Goal: Task Accomplishment & Management: Use online tool/utility

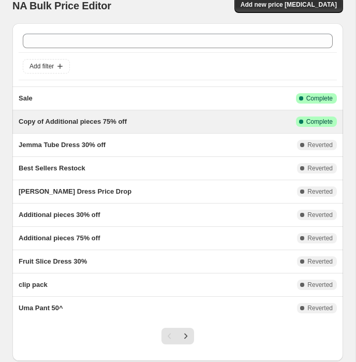
scroll to position [17, 0]
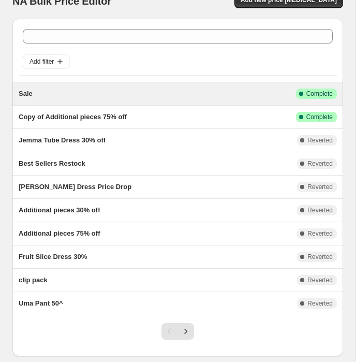
click at [208, 88] on div "Sale" at bounding box center [157, 93] width 277 height 10
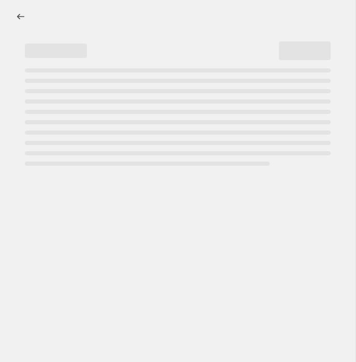
select select "percentage"
select select "collection"
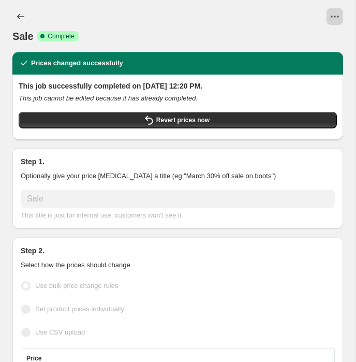
click at [333, 21] on icon "View actions for Sale" at bounding box center [335, 16] width 10 height 10
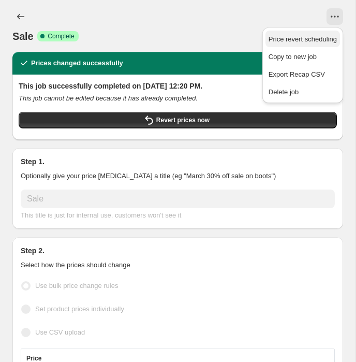
click at [307, 42] on span "Price revert scheduling" at bounding box center [303, 39] width 68 height 8
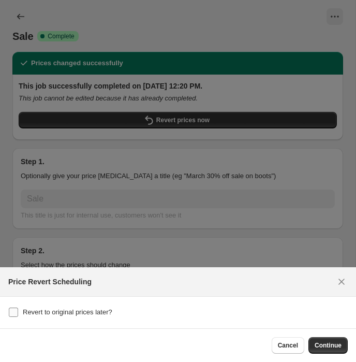
click at [81, 310] on span "Revert to original prices later?" at bounding box center [68, 312] width 90 height 8
click at [18, 310] on input "Revert to original prices later?" at bounding box center [13, 311] width 9 height 9
checkbox input "true"
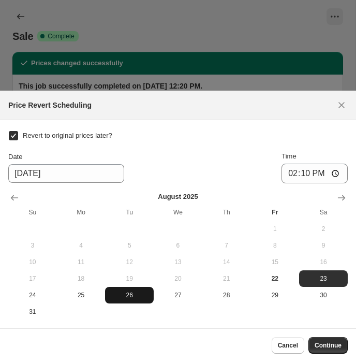
click at [131, 299] on span "26" at bounding box center [129, 295] width 40 height 8
type input "8/26/2025"
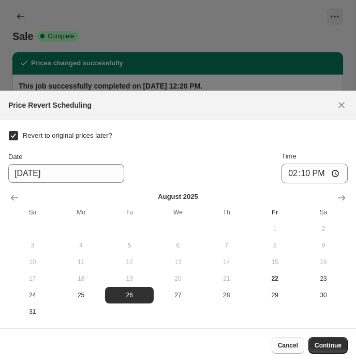
click at [279, 349] on span "Cancel" at bounding box center [288, 345] width 20 height 8
checkbox input "false"
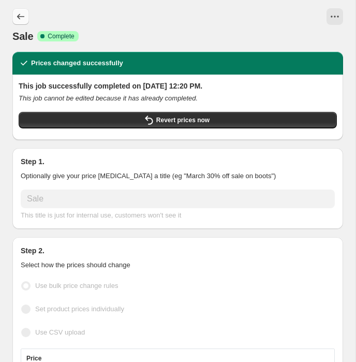
click at [21, 19] on icon "Price change jobs" at bounding box center [21, 16] width 10 height 10
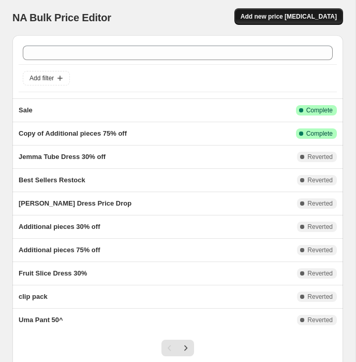
click at [269, 16] on span "Add new price change job" at bounding box center [289, 16] width 96 height 8
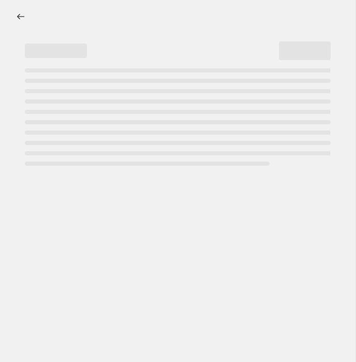
select select "percentage"
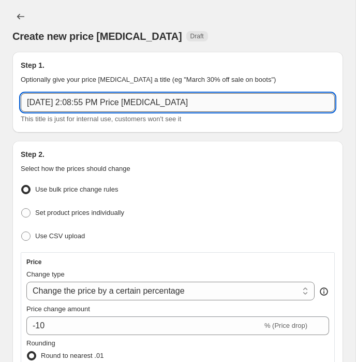
click at [139, 102] on input "Aug 22, 2025, 2:08:55 PM Price change job" at bounding box center [178, 102] width 314 height 19
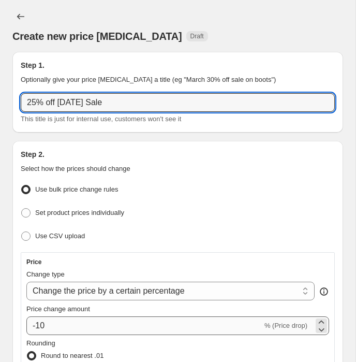
type input "25% off Labor Day Sale"
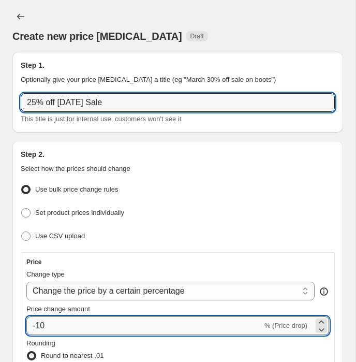
click at [87, 323] on input "-10" at bounding box center [144, 325] width 236 height 19
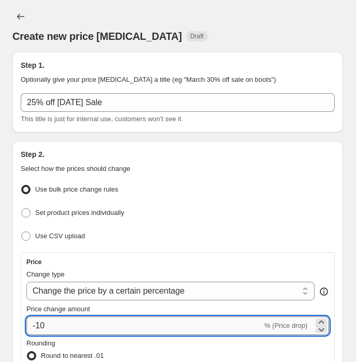
type input "-1"
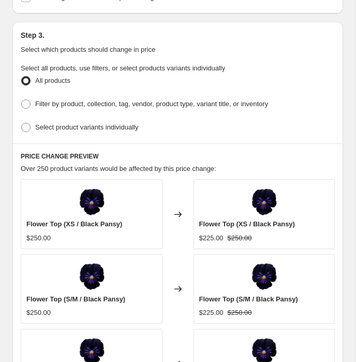
scroll to position [683, 0]
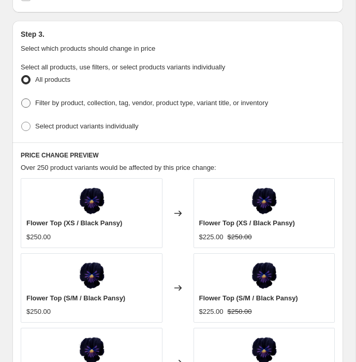
type input "-25"
click at [103, 99] on span "Filter by product, collection, tag, vendor, product type, variant title, or inv…" at bounding box center [151, 103] width 233 height 8
click at [22, 98] on input "Filter by product, collection, tag, vendor, product type, variant title, or inv…" at bounding box center [21, 98] width 1 height 1
radio input "true"
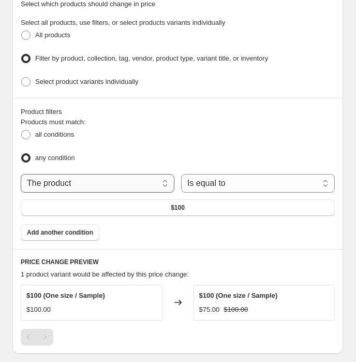
click at [123, 177] on select "The product The product's collection The product's tag The product's vendor The…" at bounding box center [98, 183] width 154 height 19
select select "collection"
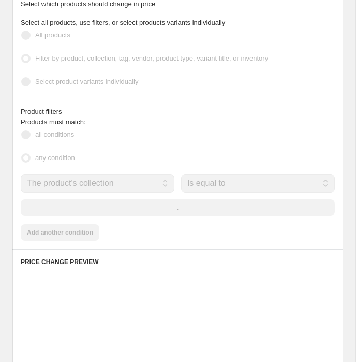
scroll to position [738, 0]
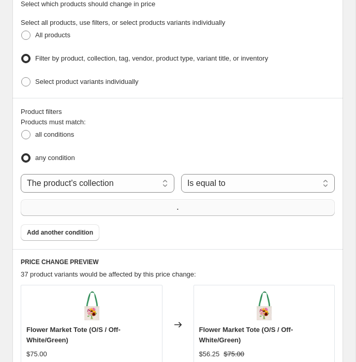
click at [201, 199] on button "." at bounding box center [178, 207] width 314 height 17
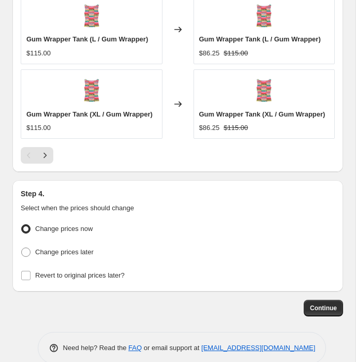
scroll to position [1281, 0]
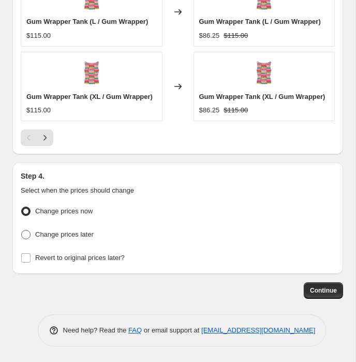
click at [60, 236] on span "Change prices later" at bounding box center [64, 234] width 58 height 8
click at [22, 230] on input "Change prices later" at bounding box center [21, 230] width 1 height 1
radio input "true"
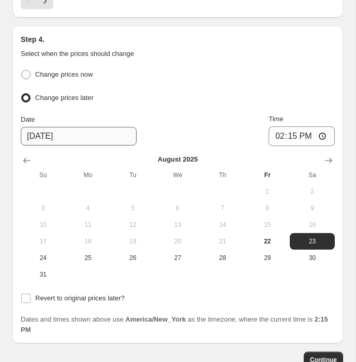
scroll to position [1397, 0]
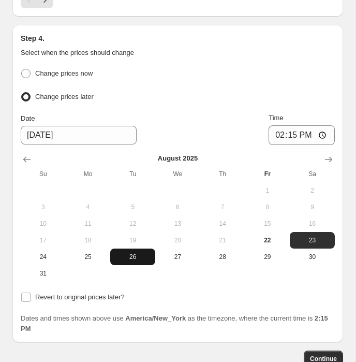
click at [139, 261] on span "26" at bounding box center [132, 257] width 37 height 8
type input "8/26/2025"
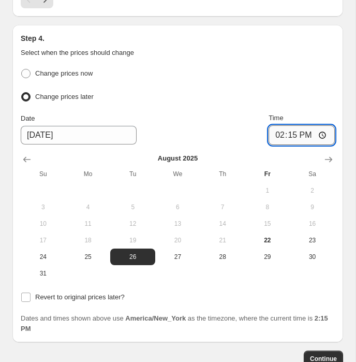
click at [277, 145] on input "14:15" at bounding box center [302, 135] width 66 height 20
type input "12:00"
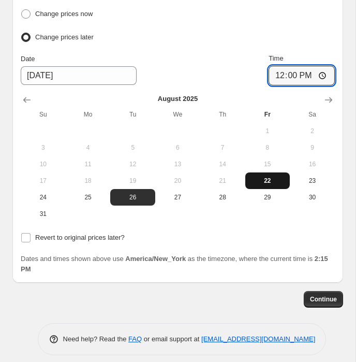
scroll to position [1487, 0]
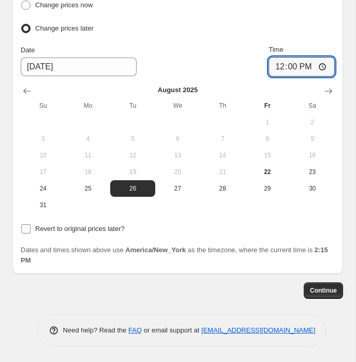
click at [96, 225] on span "Revert to original prices later?" at bounding box center [80, 229] width 90 height 8
click at [31, 225] on input "Revert to original prices later?" at bounding box center [25, 228] width 9 height 9
checkbox input "true"
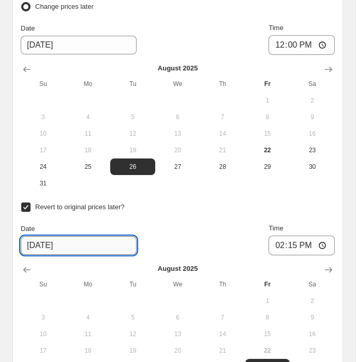
click at [72, 255] on input "8/29/2025" at bounding box center [79, 245] width 116 height 19
click at [22, 255] on input "8/29/2025" at bounding box center [79, 245] width 116 height 19
click at [32, 255] on input "8/29/2025" at bounding box center [79, 245] width 116 height 19
click at [42, 255] on input "929/2025" at bounding box center [79, 245] width 116 height 19
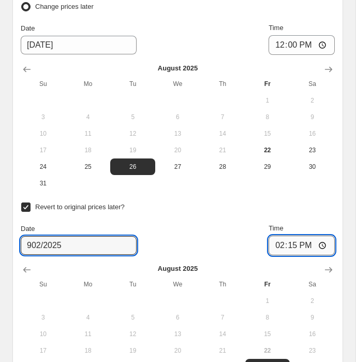
type input "8/29/2025"
click at [279, 255] on input "14:15" at bounding box center [302, 245] width 66 height 20
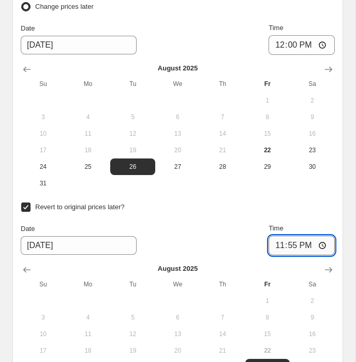
click at [290, 255] on input "23:55" at bounding box center [302, 245] width 66 height 20
type input "23:59"
click at [220, 243] on div "Revert to original prices later? Date 8/29/2025 Time 23:59 August 2025 Su Mo Tu…" at bounding box center [178, 296] width 314 height 192
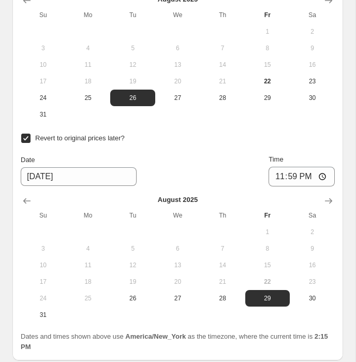
scroll to position [1585, 0]
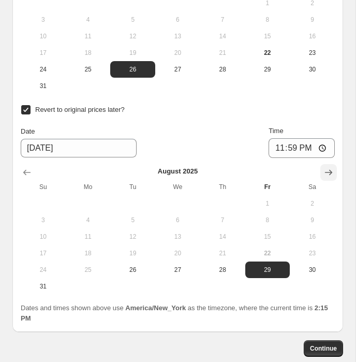
click at [334, 181] on button "Show next month, September 2025" at bounding box center [328, 172] width 17 height 17
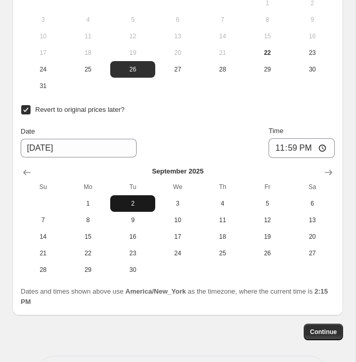
click at [134, 208] on span "2" at bounding box center [132, 203] width 37 height 8
type input "9/2/2025"
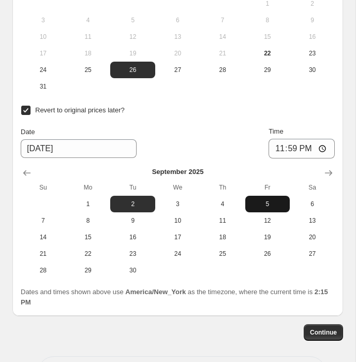
scroll to position [1648, 0]
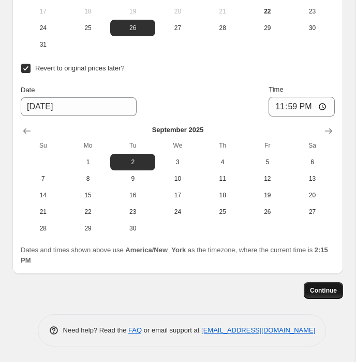
click at [321, 294] on span "Continue" at bounding box center [323, 290] width 27 height 8
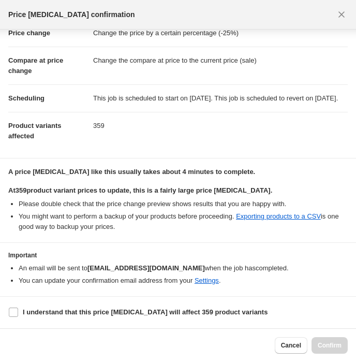
scroll to position [0, 0]
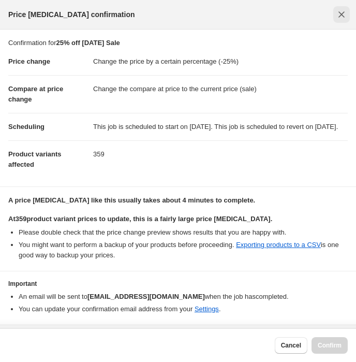
click at [340, 21] on button "Close" at bounding box center [341, 14] width 17 height 17
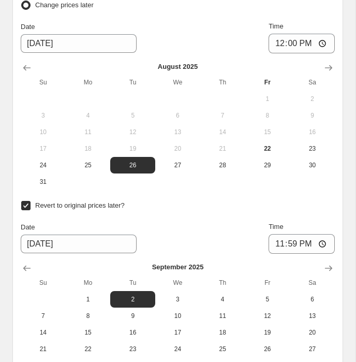
scroll to position [1483, 0]
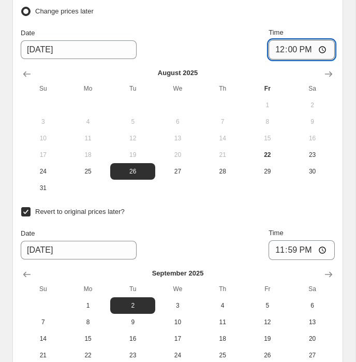
click at [276, 60] on input "12:00" at bounding box center [302, 50] width 66 height 20
type input "11:55"
click at [308, 60] on input "11:55" at bounding box center [302, 50] width 66 height 20
click at [315, 19] on div "Change prices later" at bounding box center [178, 11] width 314 height 15
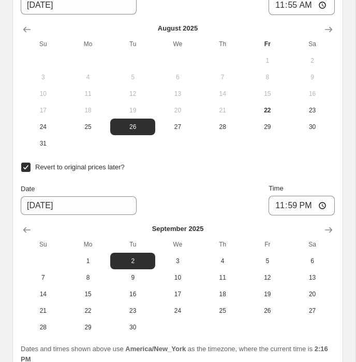
scroll to position [1648, 0]
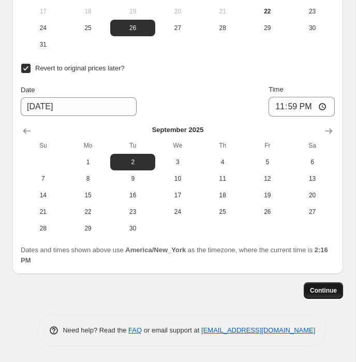
click at [325, 290] on span "Continue" at bounding box center [323, 290] width 27 height 8
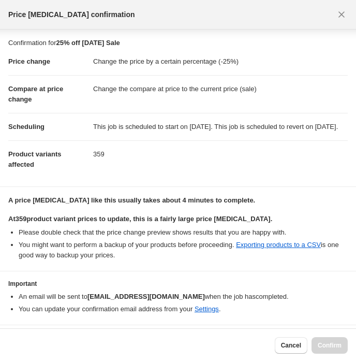
scroll to position [38, 0]
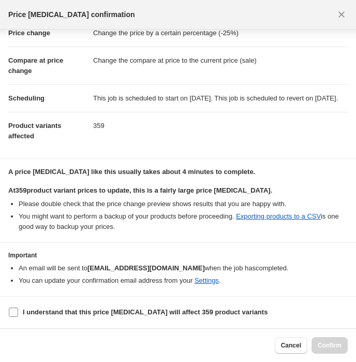
click at [90, 307] on span "I understand that this price change job will affect 359 product variants" at bounding box center [145, 312] width 245 height 10
click at [18, 307] on input "I understand that this price change job will affect 359 product variants" at bounding box center [13, 311] width 9 height 9
checkbox input "true"
click at [334, 343] on span "Confirm" at bounding box center [330, 345] width 24 height 8
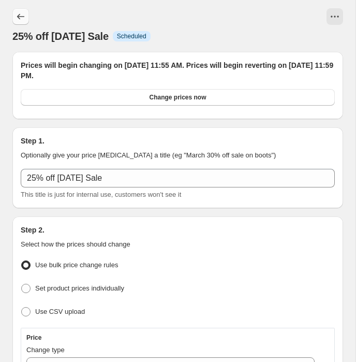
click at [20, 14] on icon "Price change jobs" at bounding box center [21, 16] width 10 height 10
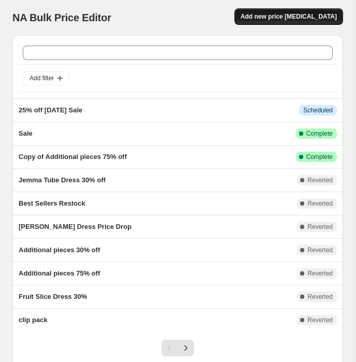
click at [310, 17] on span "Add new price change job" at bounding box center [289, 16] width 96 height 8
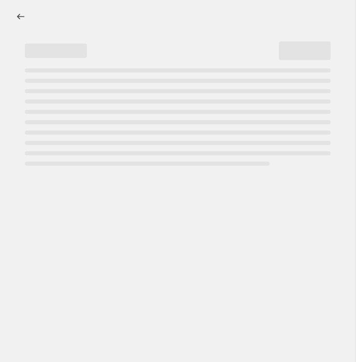
select select "percentage"
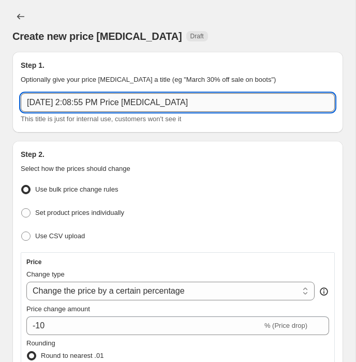
click at [101, 102] on input "Aug 22, 2025, 2:08:55 PM Price change job" at bounding box center [178, 102] width 314 height 19
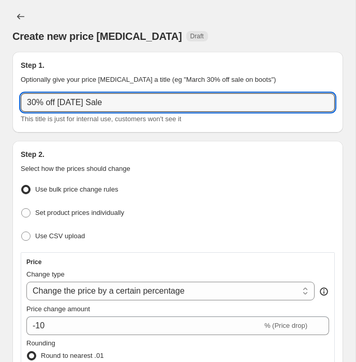
type input "30% off Labor Day Sale"
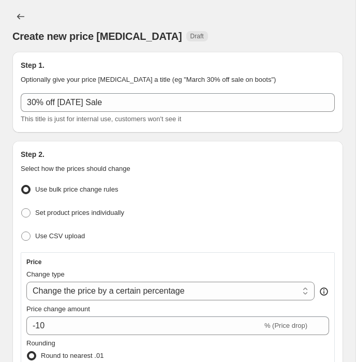
click at [134, 308] on div "Price change amount" at bounding box center [177, 309] width 303 height 10
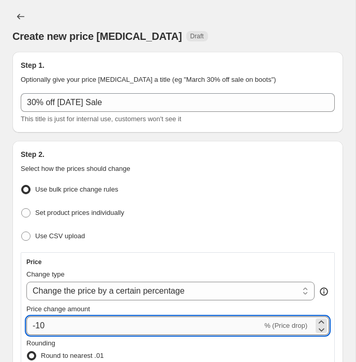
click at [132, 322] on input "-10" at bounding box center [144, 325] width 236 height 19
type input "-1"
type input "-30"
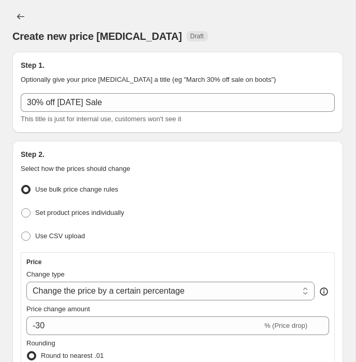
click at [173, 261] on div "Price" at bounding box center [177, 262] width 303 height 8
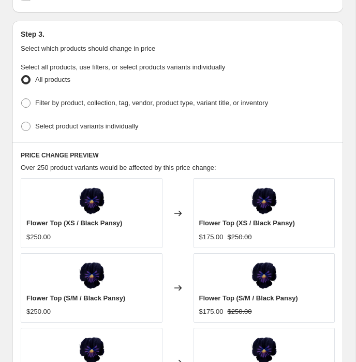
scroll to position [678, 0]
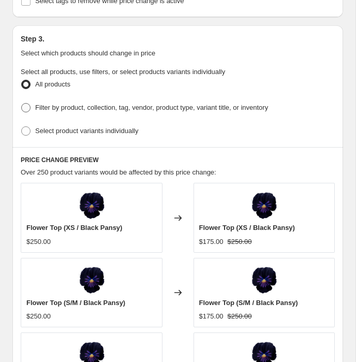
click at [65, 104] on span "Filter by product, collection, tag, vendor, product type, variant title, or inv…" at bounding box center [151, 107] width 233 height 8
click at [22, 103] on input "Filter by product, collection, tag, vendor, product type, variant title, or inv…" at bounding box center [21, 103] width 1 height 1
radio input "true"
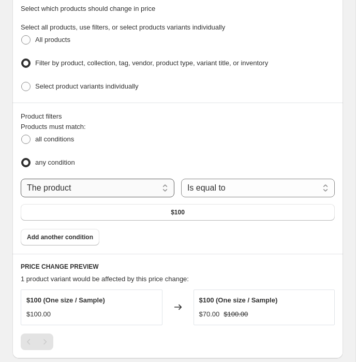
click at [52, 183] on select "The product The product's collection The product's tag The product's vendor The…" at bounding box center [98, 188] width 154 height 19
select select "collection"
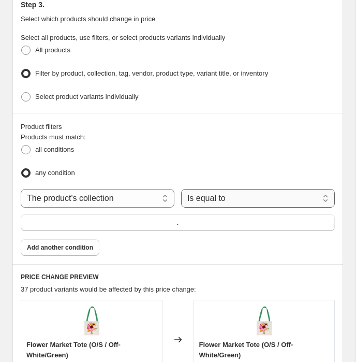
scroll to position [733, 0]
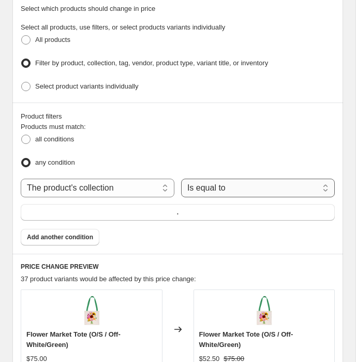
click at [213, 181] on select "Is equal to Is not equal to" at bounding box center [258, 188] width 154 height 19
click at [167, 212] on button "." at bounding box center [178, 212] width 314 height 17
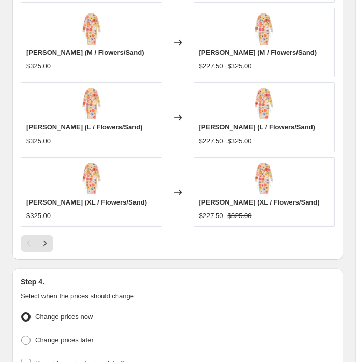
scroll to position [1250, 0]
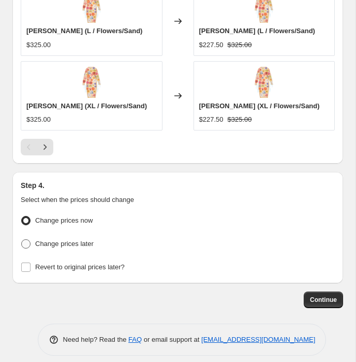
click at [73, 242] on label "Change prices later" at bounding box center [57, 243] width 73 height 14
click at [22, 240] on input "Change prices later" at bounding box center [21, 239] width 1 height 1
radio input "true"
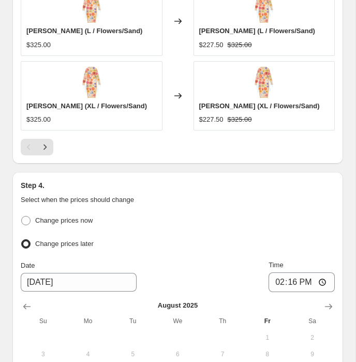
scroll to position [1370, 0]
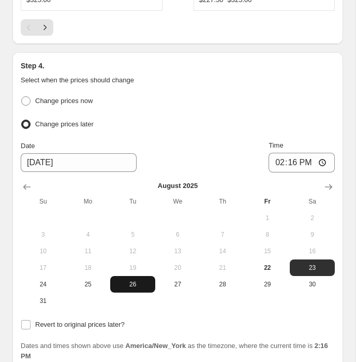
click at [131, 280] on button "26" at bounding box center [132, 284] width 45 height 17
type input "8/26/2025"
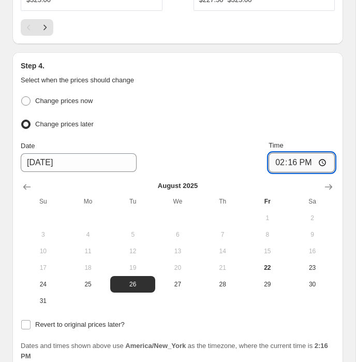
click at [274, 157] on input "14:16" at bounding box center [302, 163] width 66 height 20
type input "11:55"
click at [335, 101] on div "Step 4. Select when the prices should change Change prices now Change prices la…" at bounding box center [177, 210] width 331 height 317
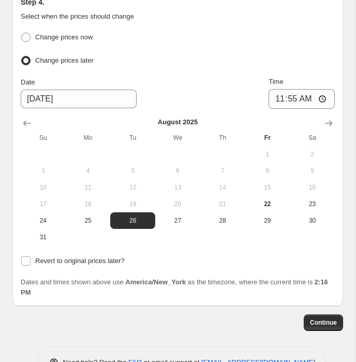
scroll to position [1456, 0]
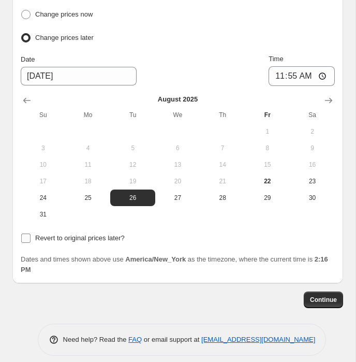
click at [94, 233] on span "Revert to original prices later?" at bounding box center [80, 238] width 90 height 10
click at [31, 233] on input "Revert to original prices later?" at bounding box center [25, 237] width 9 height 9
checkbox input "true"
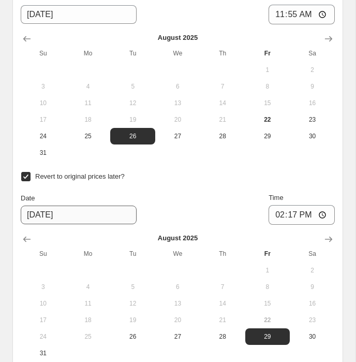
scroll to position [1615, 0]
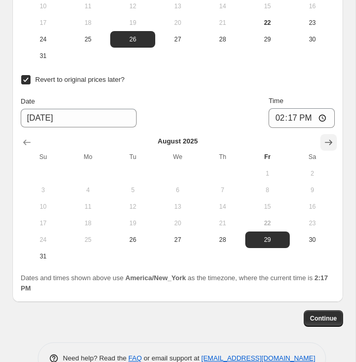
click at [323, 134] on button "Show next month, September 2025" at bounding box center [328, 142] width 17 height 17
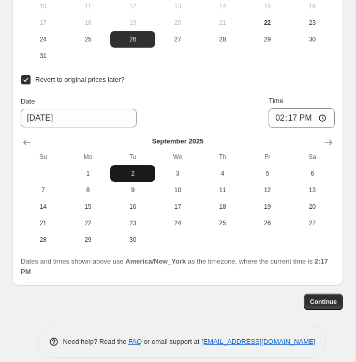
click at [139, 169] on button "2" at bounding box center [132, 173] width 45 height 17
type input "9/2/2025"
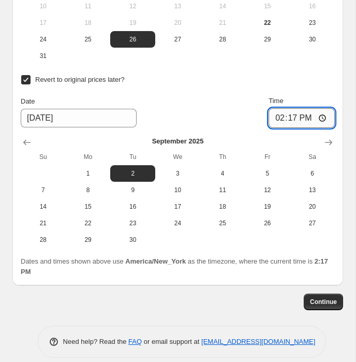
click at [276, 110] on input "14:17" at bounding box center [302, 118] width 66 height 20
type input "23:59"
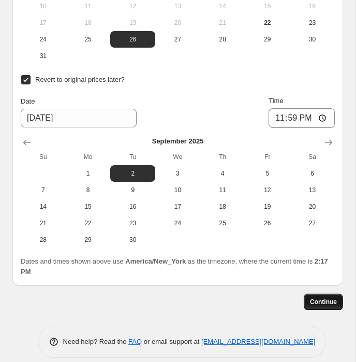
click at [330, 298] on span "Continue" at bounding box center [323, 302] width 27 height 8
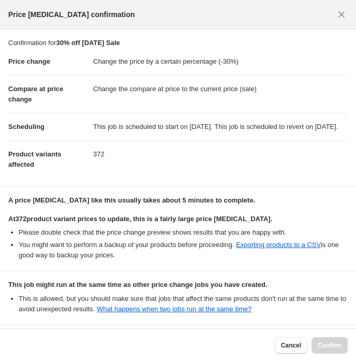
scroll to position [102, 0]
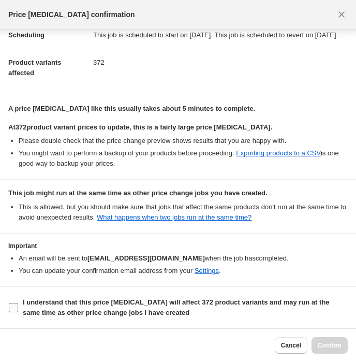
click at [182, 312] on span "I understand that this price change job will affect 372 product variants and ma…" at bounding box center [185, 307] width 325 height 21
click at [18, 312] on input "I understand that this price change job will affect 372 product variants and ma…" at bounding box center [13, 307] width 9 height 9
checkbox input "true"
click at [335, 359] on div "Cancel Confirm" at bounding box center [178, 345] width 356 height 34
click at [331, 342] on span "Confirm" at bounding box center [330, 345] width 24 height 8
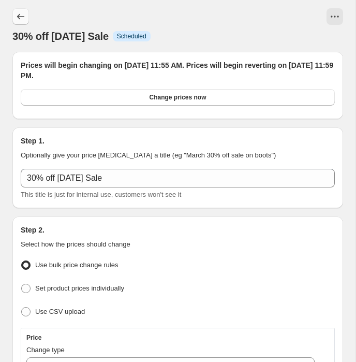
click at [22, 14] on icon "Price change jobs" at bounding box center [21, 16] width 10 height 10
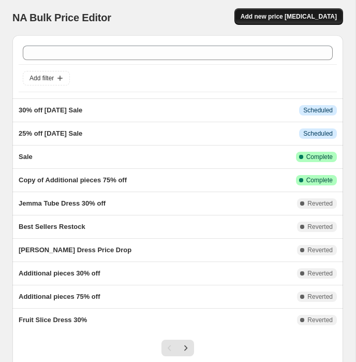
click at [310, 24] on button "Add new price change job" at bounding box center [288, 16] width 109 height 17
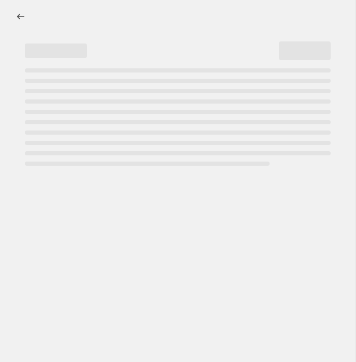
select select "percentage"
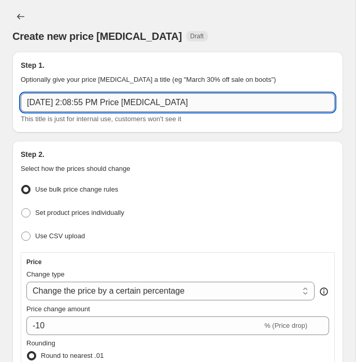
click at [108, 102] on input "Aug 22, 2025, 2:08:55 PM Price change job" at bounding box center [178, 102] width 314 height 19
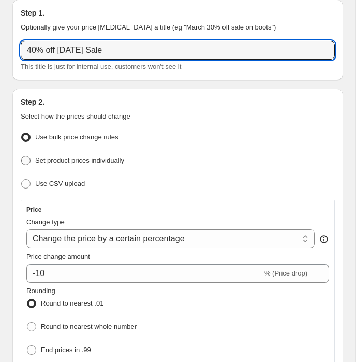
scroll to position [111, 0]
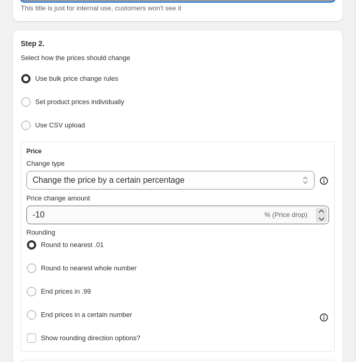
type input "40% off Labor Day Sale"
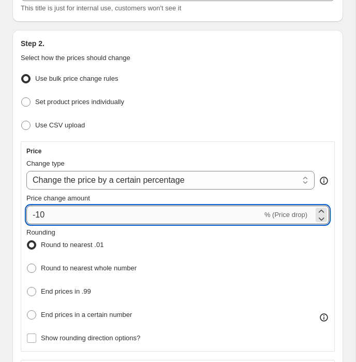
click at [72, 212] on input "-10" at bounding box center [144, 214] width 236 height 19
type input "-1"
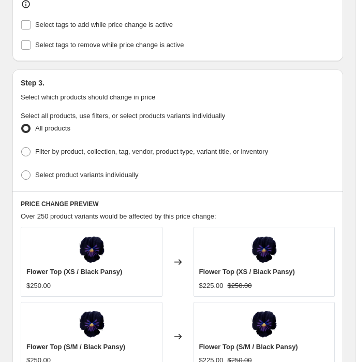
scroll to position [640, 0]
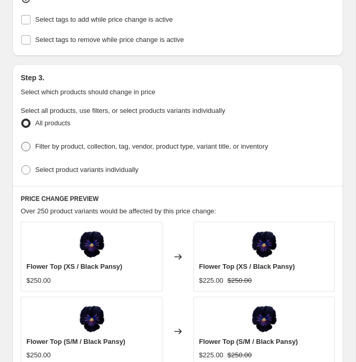
type input "-40"
click at [73, 142] on span "Filter by product, collection, tag, vendor, product type, variant title, or inv…" at bounding box center [151, 146] width 233 height 8
click at [22, 142] on input "Filter by product, collection, tag, vendor, product type, variant title, or inv…" at bounding box center [21, 142] width 1 height 1
radio input "true"
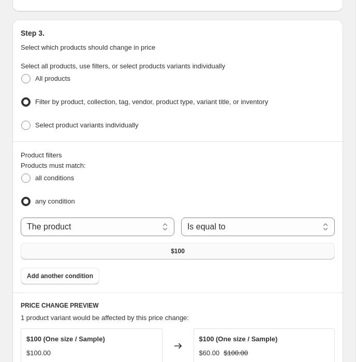
click at [63, 243] on button "$100" at bounding box center [178, 251] width 314 height 17
click at [80, 217] on select "The product The product's collection The product's tag The product's vendor The…" at bounding box center [98, 226] width 154 height 19
select select "collection"
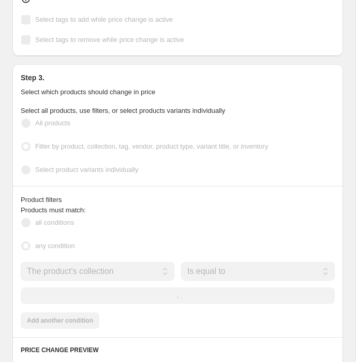
click at [94, 247] on div "Products must match: all conditions any condition The product The product's col…" at bounding box center [178, 267] width 314 height 124
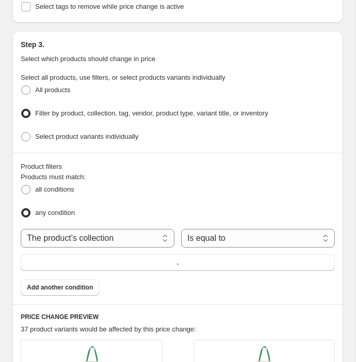
scroll to position [691, 0]
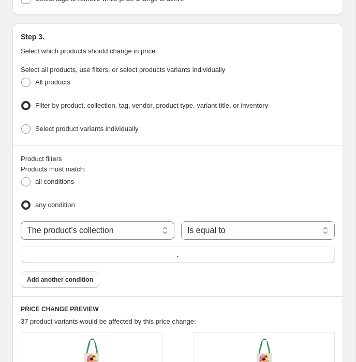
click at [93, 234] on div "The product The product's collection The product's tag The product's vendor The…" at bounding box center [178, 242] width 314 height 42
click at [93, 246] on button "." at bounding box center [178, 254] width 314 height 17
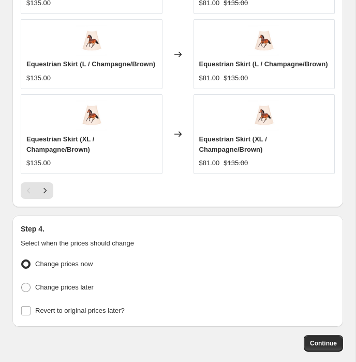
scroll to position [1312, 0]
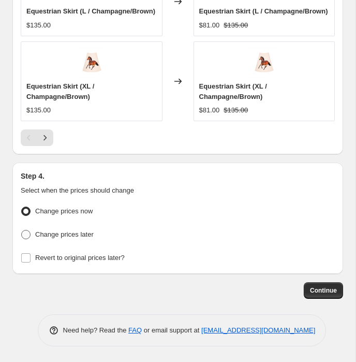
click at [72, 236] on span "Change prices later" at bounding box center [64, 234] width 58 height 8
click at [22, 230] on input "Change prices later" at bounding box center [21, 230] width 1 height 1
radio input "true"
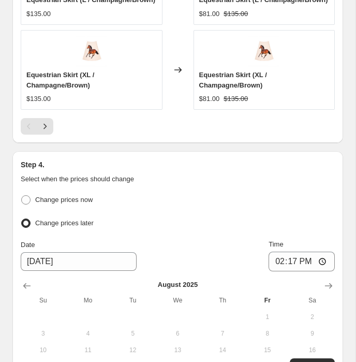
scroll to position [1426, 0]
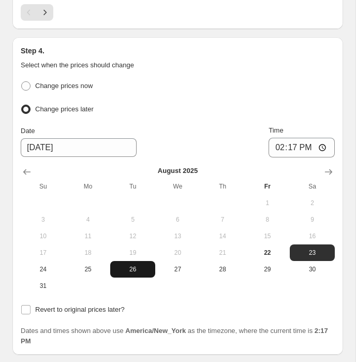
click at [135, 273] on span "26" at bounding box center [132, 269] width 37 height 8
type input "8/26/2025"
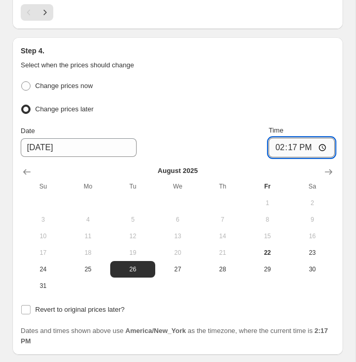
click at [280, 157] on input "14:17" at bounding box center [302, 148] width 66 height 20
type input "11:55"
click at [303, 94] on div "Change prices now" at bounding box center [178, 86] width 314 height 15
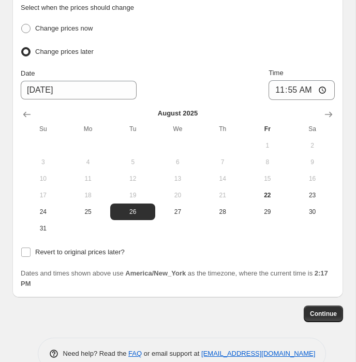
scroll to position [1518, 0]
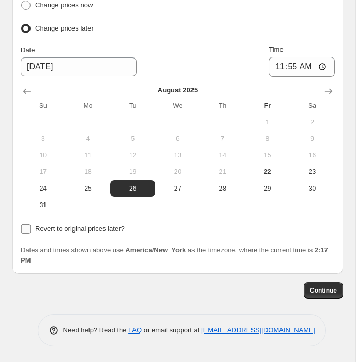
click at [118, 228] on span "Revert to original prices later?" at bounding box center [80, 229] width 90 height 8
click at [31, 228] on input "Revert to original prices later?" at bounding box center [25, 228] width 9 height 9
checkbox input "true"
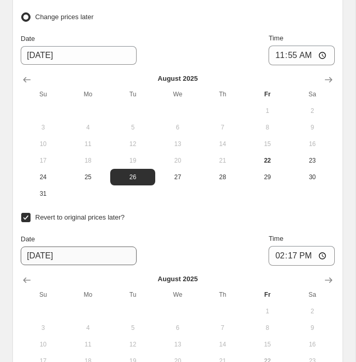
scroll to position [1695, 0]
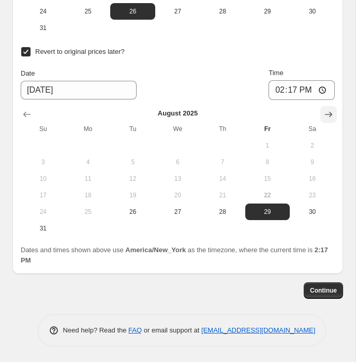
click at [327, 112] on icon "Show next month, September 2025" at bounding box center [328, 114] width 10 height 10
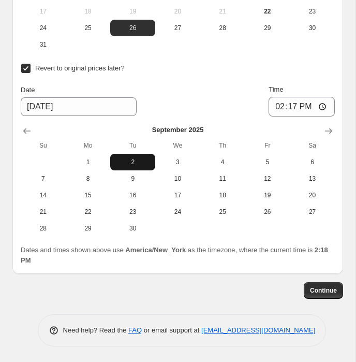
click at [143, 157] on button "2" at bounding box center [132, 162] width 45 height 17
type input "9/2/2025"
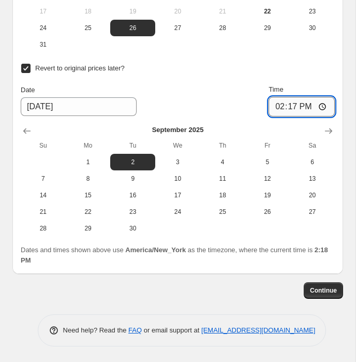
click at [279, 105] on input "14:17" at bounding box center [302, 107] width 66 height 20
type input "23:59"
click at [321, 290] on span "Continue" at bounding box center [323, 290] width 27 height 8
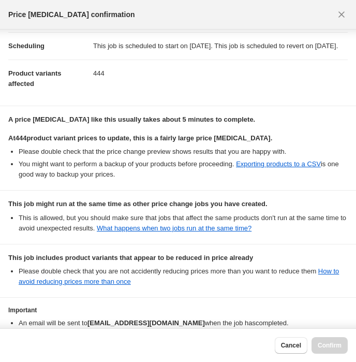
scroll to position [166, 0]
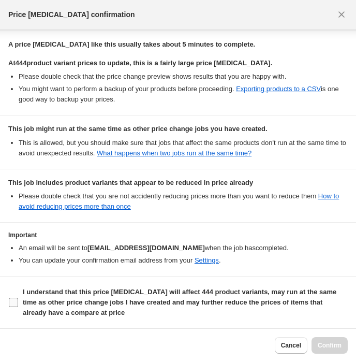
click at [86, 299] on b "I understand that this price change job will affect 444 product variants, may r…" at bounding box center [180, 302] width 314 height 28
click at [18, 299] on input "I understand that this price change job will affect 444 product variants, may r…" at bounding box center [13, 302] width 9 height 9
checkbox input "true"
click at [345, 346] on button "Confirm" at bounding box center [330, 345] width 36 height 17
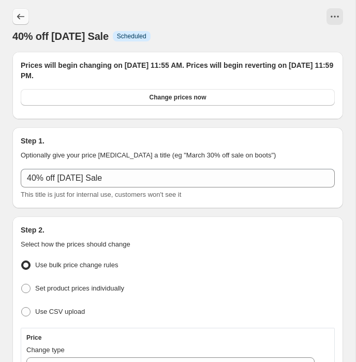
click at [21, 11] on button "Price change jobs" at bounding box center [20, 16] width 17 height 17
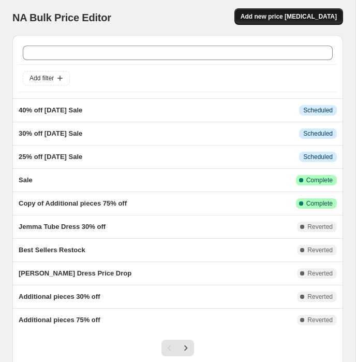
click at [279, 19] on span "Add new price change job" at bounding box center [289, 16] width 96 height 8
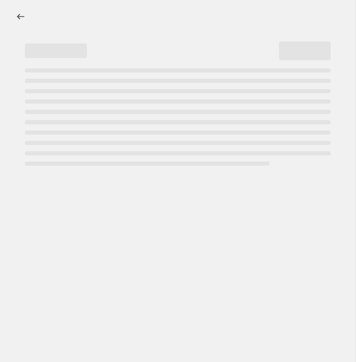
select select "percentage"
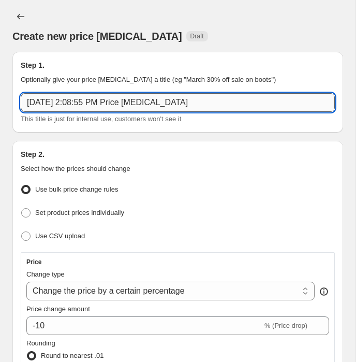
click at [107, 100] on input "Aug 22, 2025, 2:08:55 PM Price change job" at bounding box center [178, 102] width 314 height 19
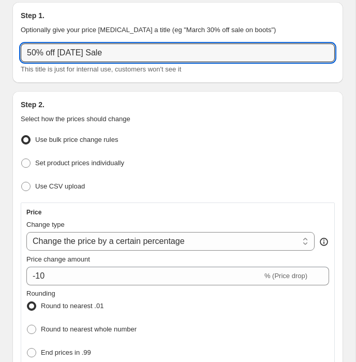
scroll to position [147, 0]
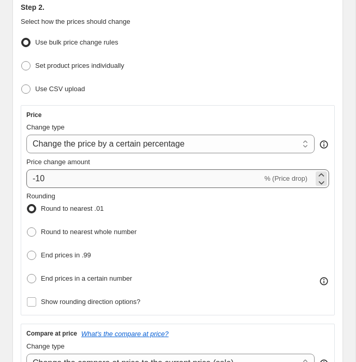
type input "50% off Labor Day Sale"
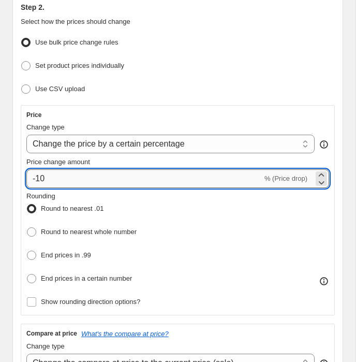
click at [78, 176] on input "-10" at bounding box center [144, 178] width 236 height 19
type input "-1"
click at [67, 182] on input "29" at bounding box center [138, 178] width 224 height 19
type input "2"
type input "-50"
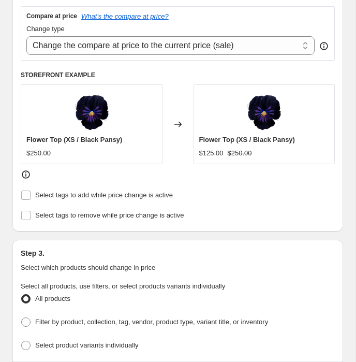
scroll to position [583, 0]
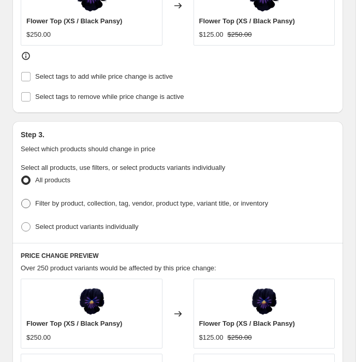
click at [50, 199] on span "Filter by product, collection, tag, vendor, product type, variant title, or inv…" at bounding box center [151, 203] width 233 height 8
click at [22, 199] on input "Filter by product, collection, tag, vendor, product type, variant title, or inv…" at bounding box center [21, 199] width 1 height 1
radio input "true"
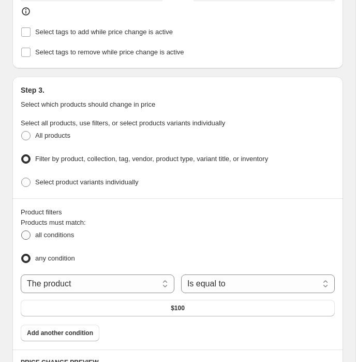
scroll to position [691, 0]
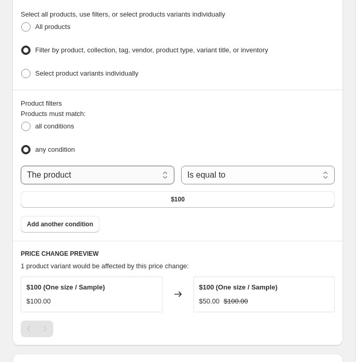
click at [63, 166] on select "The product The product's collection The product's tag The product's vendor The…" at bounding box center [98, 175] width 154 height 19
select select "collection"
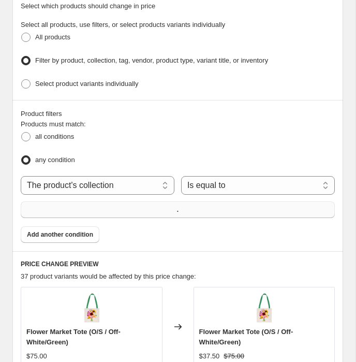
scroll to position [746, 0]
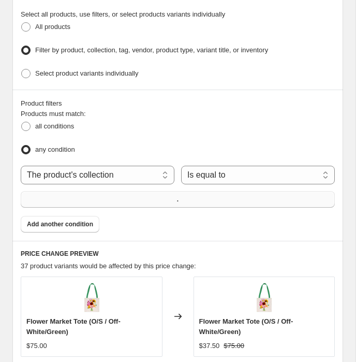
click at [209, 191] on button "." at bounding box center [178, 199] width 314 height 17
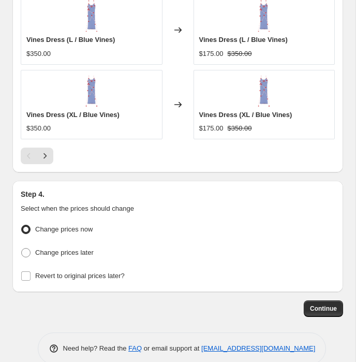
scroll to position [1250, 0]
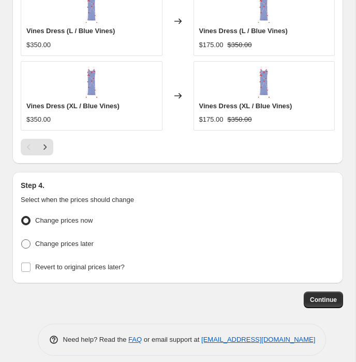
click at [52, 240] on span "Change prices later" at bounding box center [64, 244] width 58 height 8
click at [22, 239] on input "Change prices later" at bounding box center [21, 239] width 1 height 1
radio input "true"
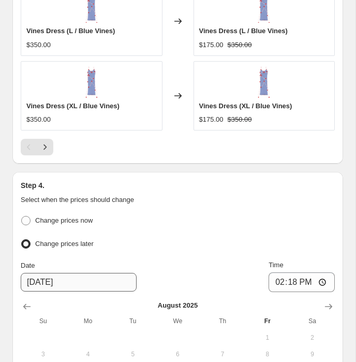
scroll to position [1397, 0]
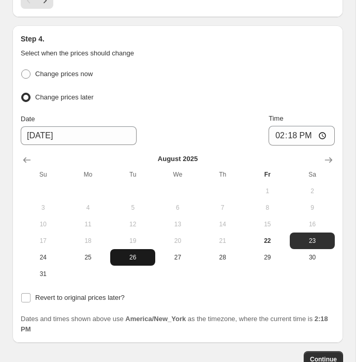
click at [134, 253] on span "26" at bounding box center [132, 257] width 37 height 8
type input "8/26/2025"
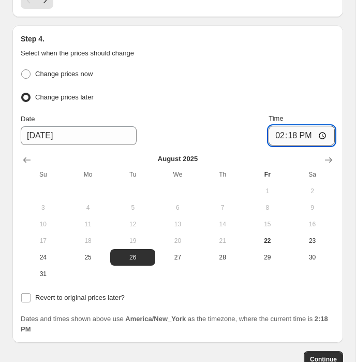
click at [272, 129] on input "14:18" at bounding box center [302, 136] width 66 height 20
type input "11:55"
click at [318, 351] on button "Continue" at bounding box center [323, 359] width 39 height 17
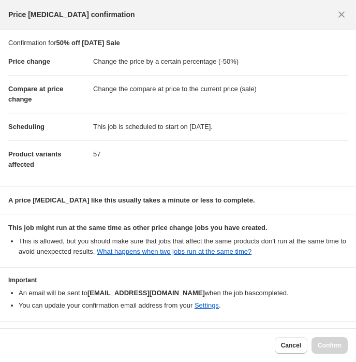
scroll to position [35, 0]
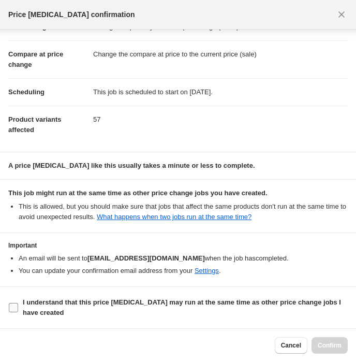
click at [14, 299] on label "I understand that this price change job may run at the same time as other price…" at bounding box center [177, 307] width 339 height 25
click at [14, 303] on input "I understand that this price change job may run at the same time as other price…" at bounding box center [13, 307] width 9 height 9
checkbox input "true"
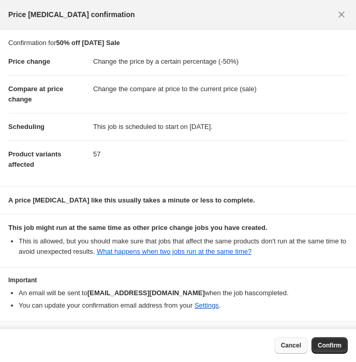
click at [291, 351] on button "Cancel" at bounding box center [291, 345] width 33 height 17
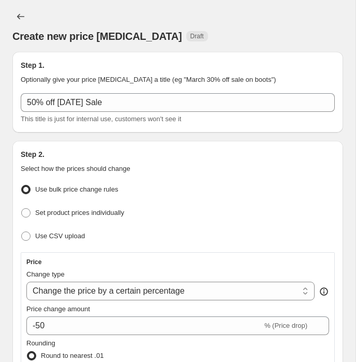
scroll to position [1397, 0]
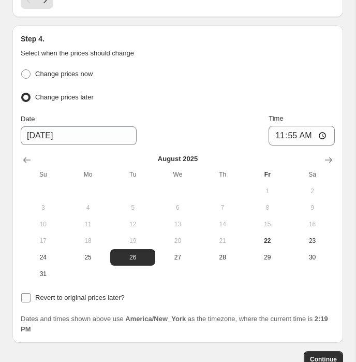
click at [79, 293] on span "Revert to original prices later?" at bounding box center [80, 297] width 90 height 8
click at [31, 293] on input "Revert to original prices later?" at bounding box center [25, 297] width 9 height 9
checkbox input "true"
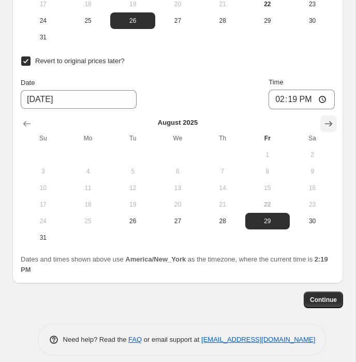
click at [333, 120] on button "Show next month, September 2025" at bounding box center [328, 123] width 17 height 17
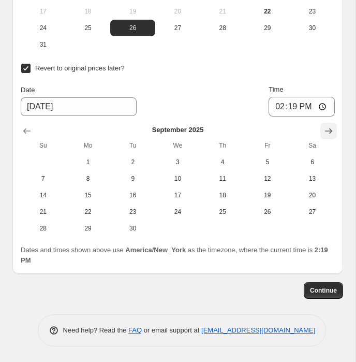
scroll to position [1617, 0]
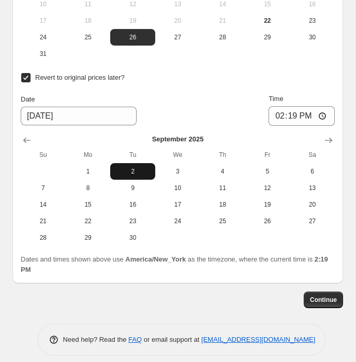
click at [138, 167] on span "2" at bounding box center [132, 171] width 37 height 8
type input "9/2/2025"
click at [277, 106] on input "14:19" at bounding box center [302, 116] width 66 height 20
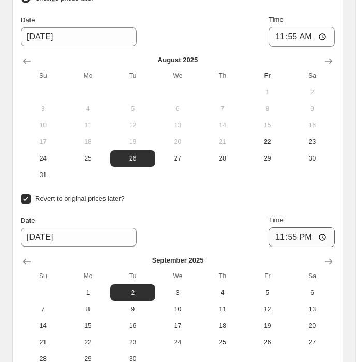
scroll to position [1476, 0]
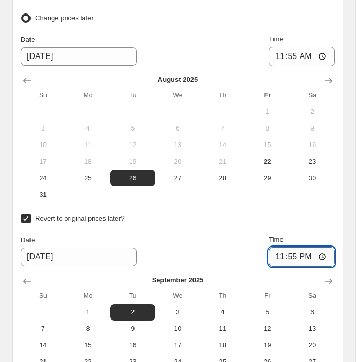
click at [289, 247] on input "23:55" at bounding box center [302, 257] width 66 height 20
click at [292, 250] on input "23:50" at bounding box center [302, 257] width 66 height 20
type input "23:59"
click at [277, 275] on div at bounding box center [178, 281] width 314 height 12
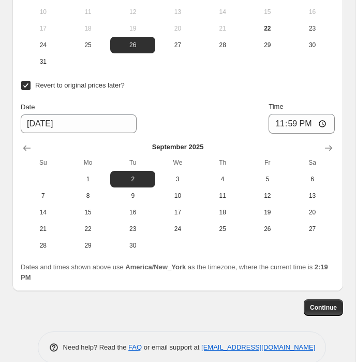
scroll to position [1617, 0]
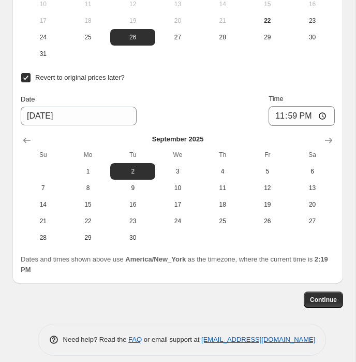
click at [312, 295] on span "Continue" at bounding box center [323, 299] width 27 height 8
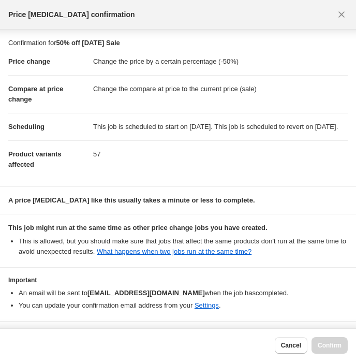
scroll to position [45, 0]
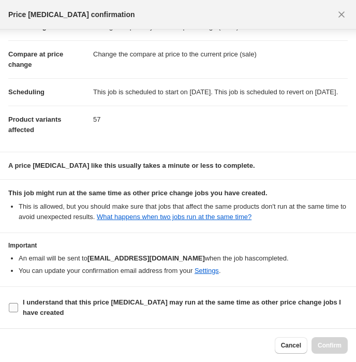
click at [125, 307] on span "I understand that this price change job may run at the same time as other price…" at bounding box center [185, 307] width 325 height 21
click at [18, 307] on input "I understand that this price change job may run at the same time as other price…" at bounding box center [13, 307] width 9 height 9
checkbox input "true"
click at [330, 345] on span "Confirm" at bounding box center [330, 345] width 24 height 8
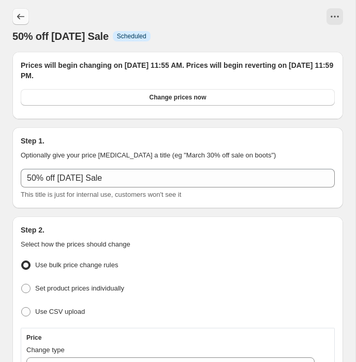
click at [25, 14] on icon "Price change jobs" at bounding box center [21, 16] width 10 height 10
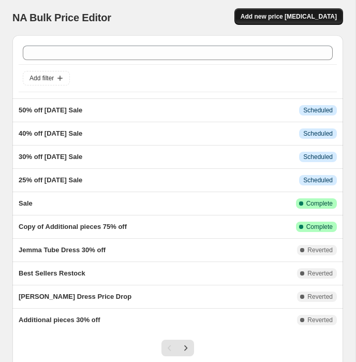
click at [287, 23] on button "Add new price change job" at bounding box center [288, 16] width 109 height 17
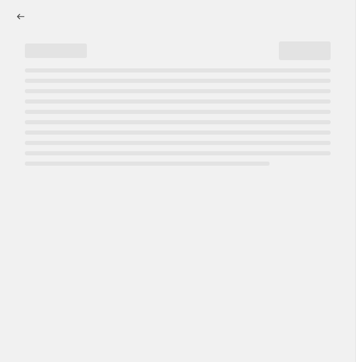
select select "percentage"
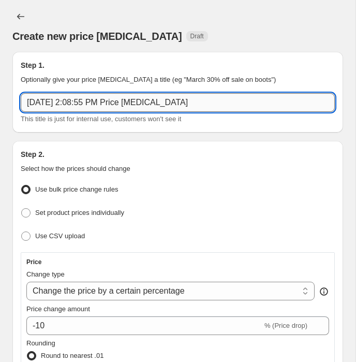
click at [114, 103] on input "Aug 22, 2025, 2:08:55 PM Price change job" at bounding box center [178, 102] width 314 height 19
type input "0"
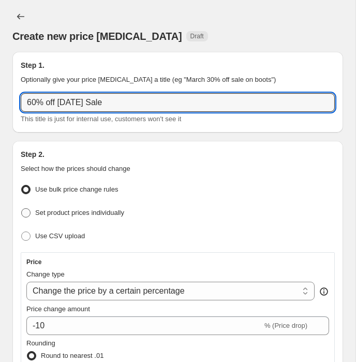
type input "60% off Labor Day Sale"
click at [84, 215] on span "Set product prices individually" at bounding box center [79, 213] width 89 height 8
click at [22, 209] on input "Set product prices individually" at bounding box center [21, 208] width 1 height 1
radio input "true"
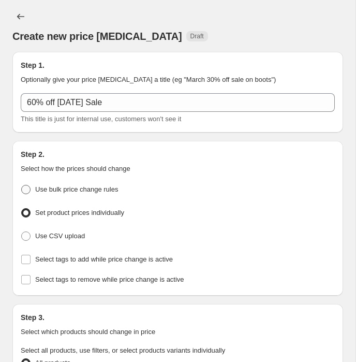
click at [74, 195] on label "Use bulk price change rules" at bounding box center [69, 189] width 97 height 14
click at [22, 185] on input "Use bulk price change rules" at bounding box center [21, 185] width 1 height 1
radio input "true"
select select "percentage"
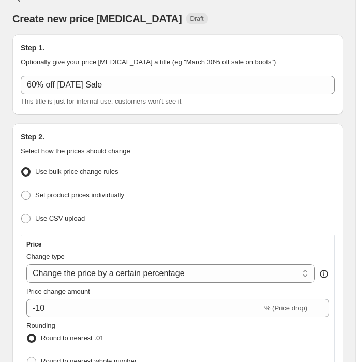
scroll to position [144, 0]
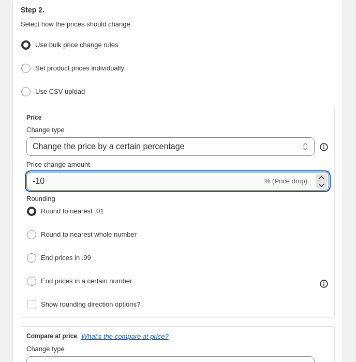
click at [66, 177] on input "-10" at bounding box center [144, 181] width 236 height 19
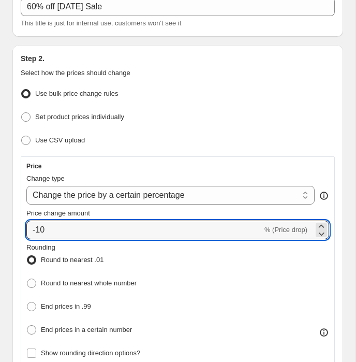
scroll to position [26, 0]
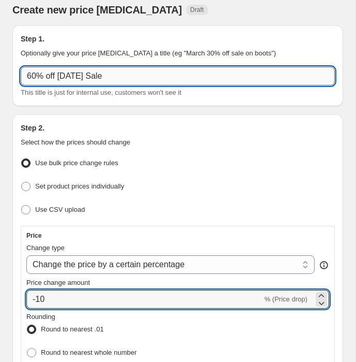
click at [34, 77] on input "60% off Labor Day Sale" at bounding box center [178, 76] width 314 height 19
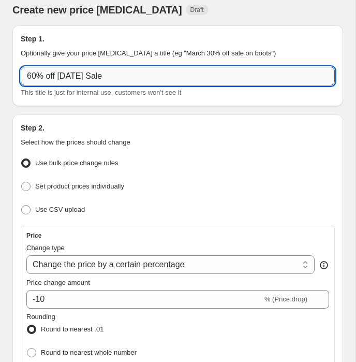
click at [36, 77] on input "60% off Labor Day Sale" at bounding box center [178, 76] width 314 height 19
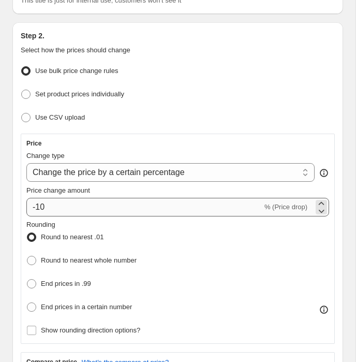
type input "75% off Labor Day Sale"
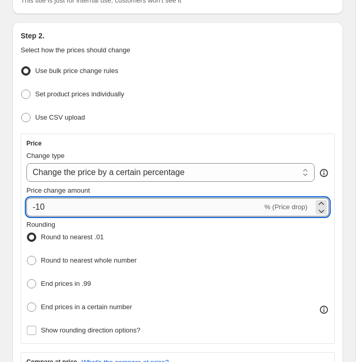
click at [61, 203] on input "-10" at bounding box center [144, 207] width 236 height 19
type input "-1"
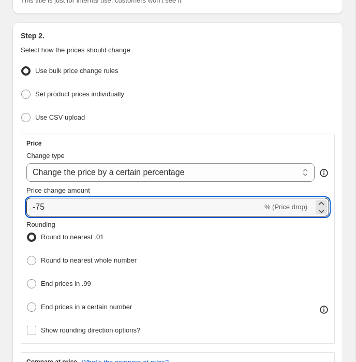
type input "-75"
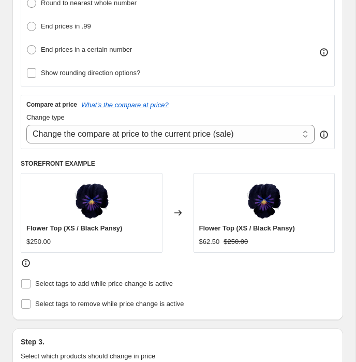
scroll to position [553, 0]
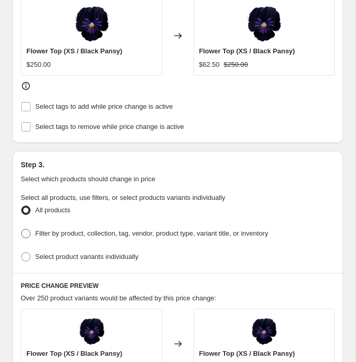
click at [41, 229] on span "Filter by product, collection, tag, vendor, product type, variant title, or inv…" at bounding box center [151, 233] width 233 height 8
click at [22, 229] on input "Filter by product, collection, tag, vendor, product type, variant title, or inv…" at bounding box center [21, 229] width 1 height 1
radio input "true"
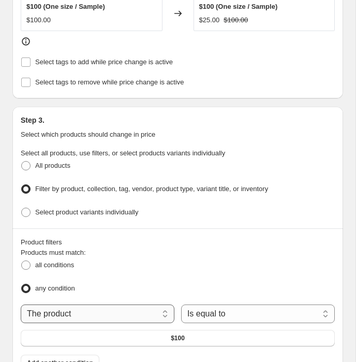
click at [58, 304] on select "The product The product's collection The product's tag The product's vendor The…" at bounding box center [98, 313] width 154 height 19
select select "collection"
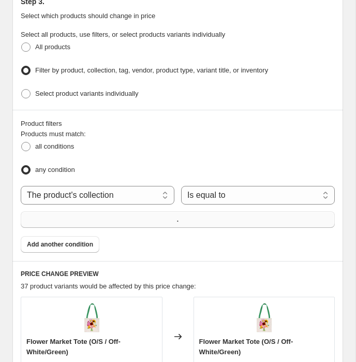
scroll to position [727, 0]
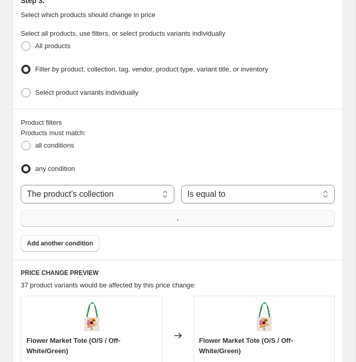
click at [120, 216] on button "." at bounding box center [178, 218] width 314 height 17
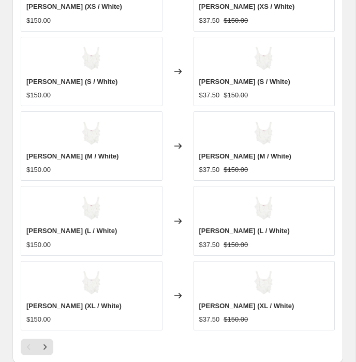
scroll to position [1250, 0]
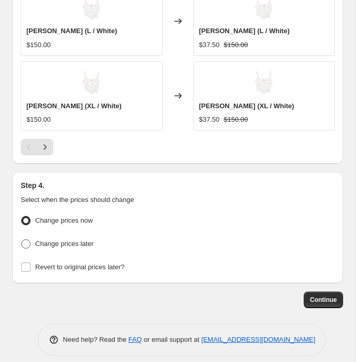
click at [64, 240] on span "Change prices later" at bounding box center [64, 244] width 58 height 8
click at [22, 239] on input "Change prices later" at bounding box center [21, 239] width 1 height 1
radio input "true"
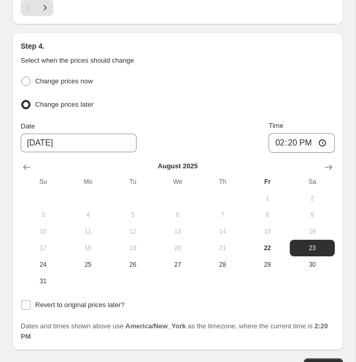
scroll to position [1433, 0]
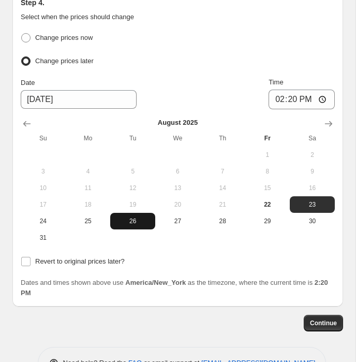
click at [128, 217] on span "26" at bounding box center [132, 221] width 37 height 8
type input "8/26/2025"
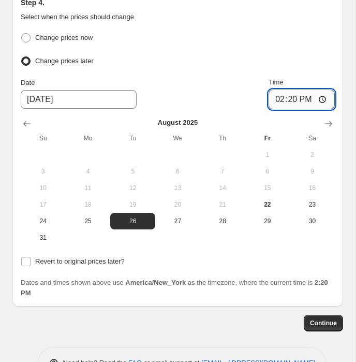
click at [284, 93] on input "14:20" at bounding box center [302, 100] width 66 height 20
type input "11:55"
click at [91, 257] on span "Revert to original prices later?" at bounding box center [80, 261] width 90 height 8
click at [31, 257] on input "Revert to original prices later?" at bounding box center [25, 261] width 9 height 9
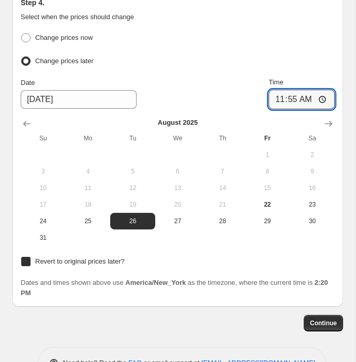
checkbox input "true"
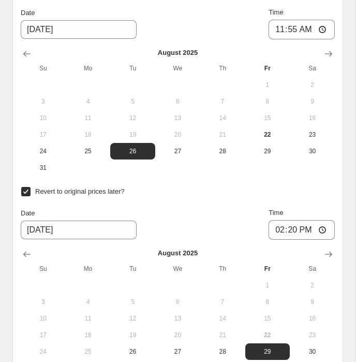
scroll to position [1593, 0]
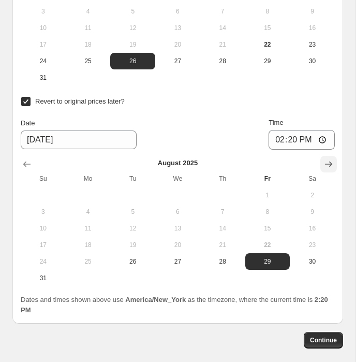
click at [327, 159] on icon "Show next month, September 2025" at bounding box center [328, 164] width 10 height 10
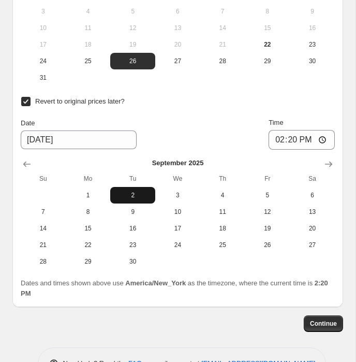
click at [127, 191] on span "2" at bounding box center [132, 195] width 37 height 8
type input "9/2/2025"
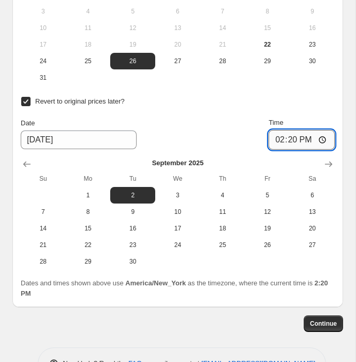
click at [273, 132] on input "14:20" at bounding box center [302, 140] width 66 height 20
type input "23:59"
click at [324, 319] on span "Continue" at bounding box center [323, 323] width 27 height 8
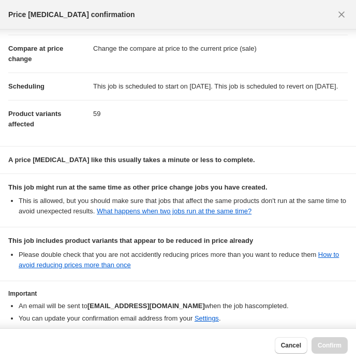
scroll to position [98, 0]
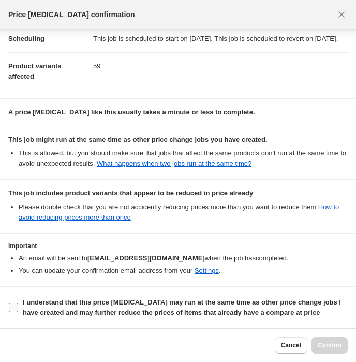
click at [79, 308] on b "I understand that this price change job may run at the same time as other price…" at bounding box center [182, 307] width 318 height 18
click at [18, 308] on input "I understand that this price change job may run at the same time as other price…" at bounding box center [13, 307] width 9 height 9
checkbox input "true"
click at [330, 346] on span "Confirm" at bounding box center [330, 345] width 24 height 8
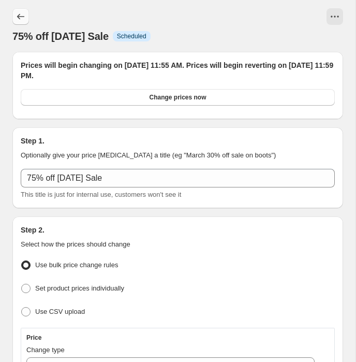
click at [23, 19] on icon "Price change jobs" at bounding box center [21, 16] width 10 height 10
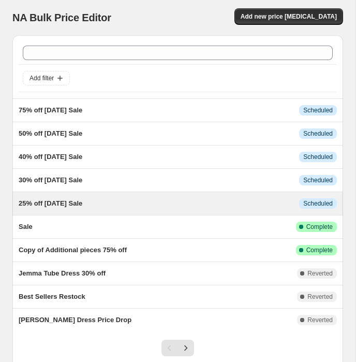
click at [82, 206] on span "25% off Labor Day Sale" at bounding box center [51, 203] width 64 height 8
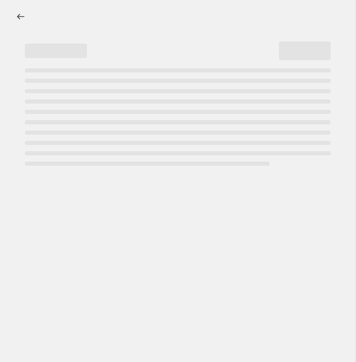
select select "percentage"
select select "collection"
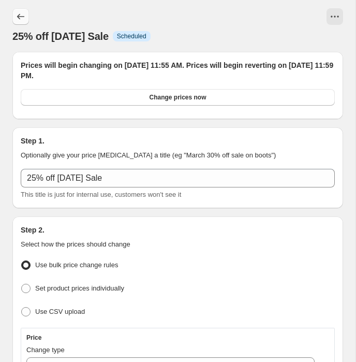
click at [21, 16] on icon "Price change jobs" at bounding box center [21, 16] width 10 height 10
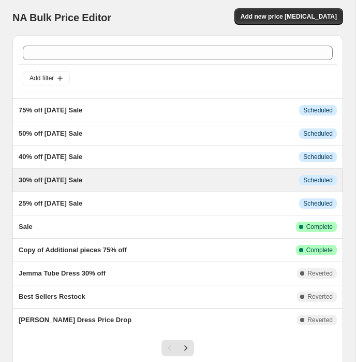
click at [43, 188] on div "30% off Labor Day Sale This job is scheduled to start on August 26, 2025. This …" at bounding box center [177, 180] width 331 height 23
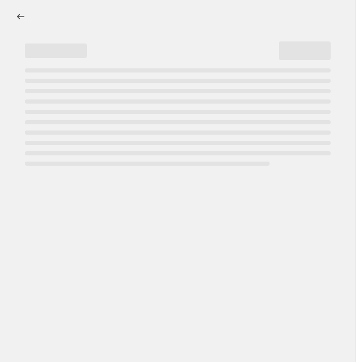
select select "percentage"
select select "collection"
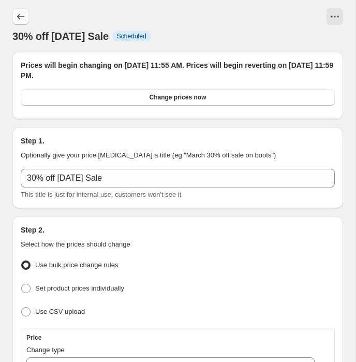
click at [26, 14] on button "Price change jobs" at bounding box center [20, 16] width 17 height 17
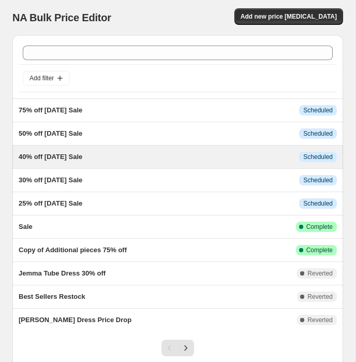
click at [51, 150] on div "40% off Labor Day Sale This job is scheduled to start on August 26, 2025. This …" at bounding box center [177, 156] width 331 height 23
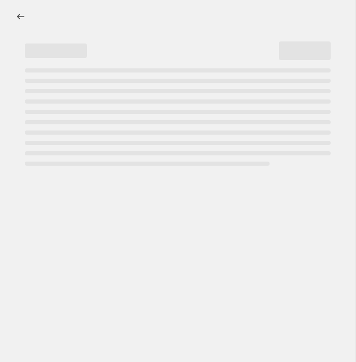
select select "percentage"
select select "collection"
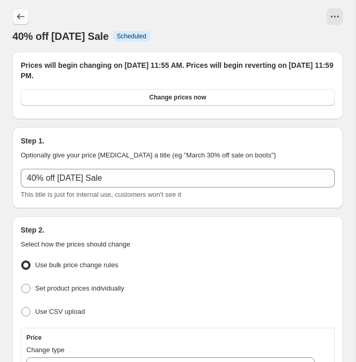
click at [24, 13] on icon "Price change jobs" at bounding box center [21, 16] width 10 height 10
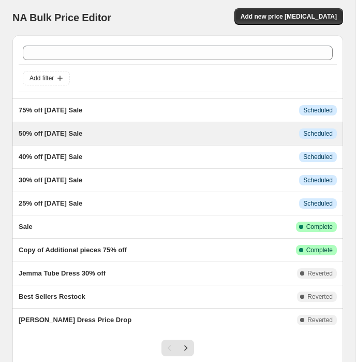
click at [29, 136] on span "50% off Labor Day Sale" at bounding box center [51, 133] width 64 height 8
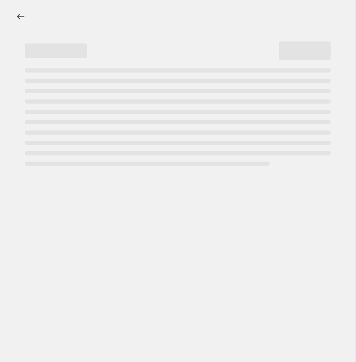
select select "percentage"
select select "collection"
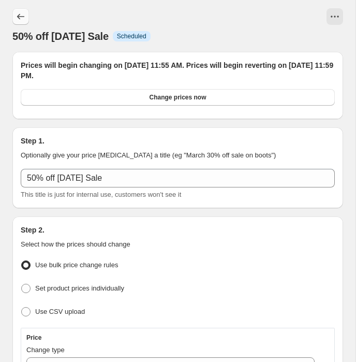
click at [25, 16] on icon "Price change jobs" at bounding box center [21, 16] width 10 height 10
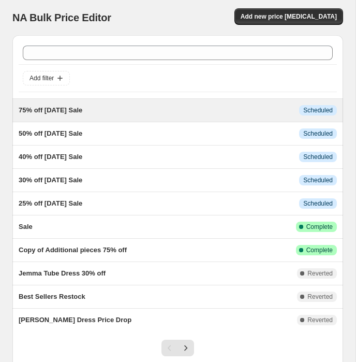
click at [52, 109] on span "75% off Labor Day Sale" at bounding box center [51, 110] width 64 height 8
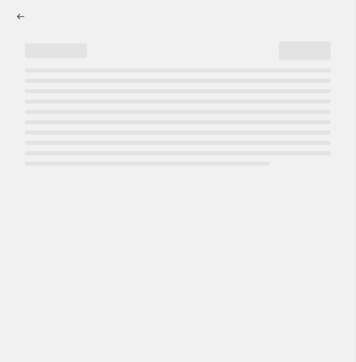
select select "percentage"
select select "collection"
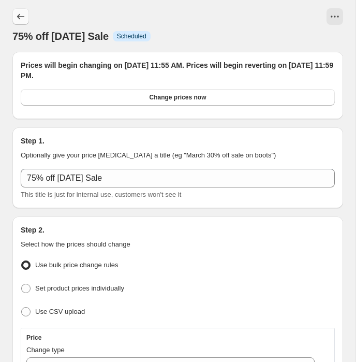
click at [22, 20] on icon "Price change jobs" at bounding box center [21, 16] width 10 height 10
